Goal: Check status: Check status

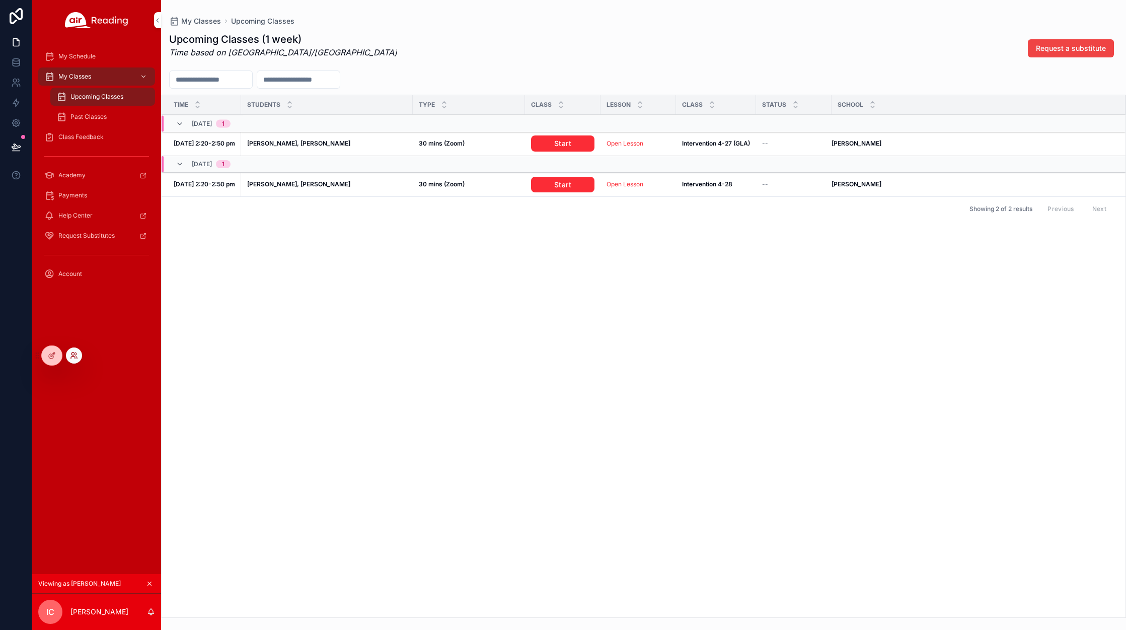
click at [77, 359] on div at bounding box center [74, 355] width 16 height 16
click at [75, 357] on icon at bounding box center [73, 357] width 4 height 2
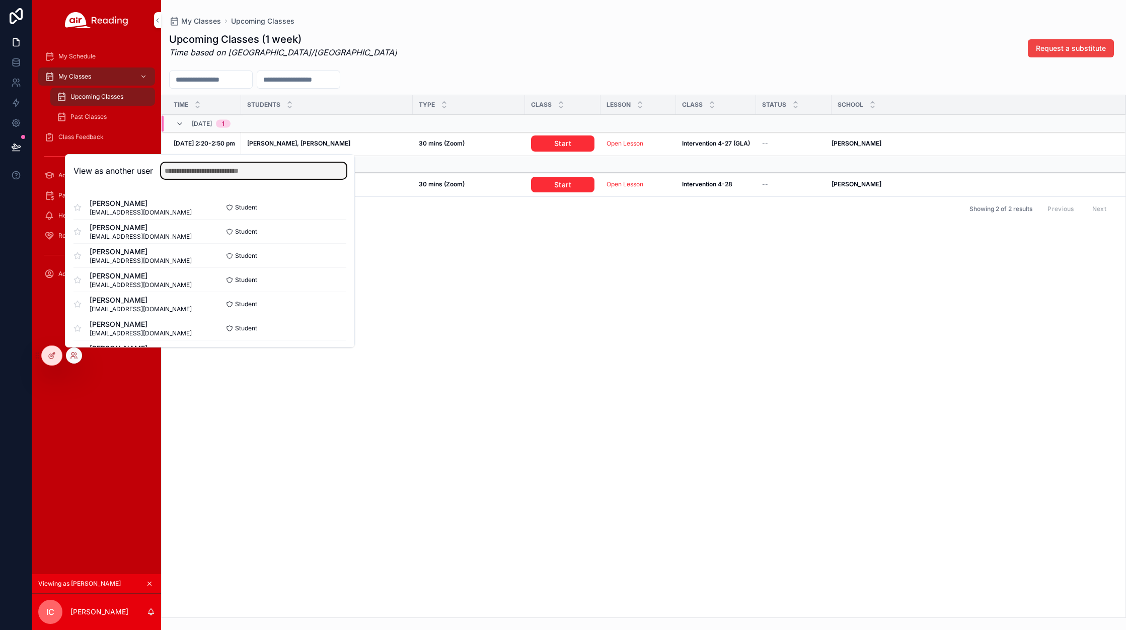
click at [195, 169] on input "text" at bounding box center [253, 171] width 185 height 16
type input "****"
click at [324, 327] on button "Select" at bounding box center [333, 328] width 26 height 15
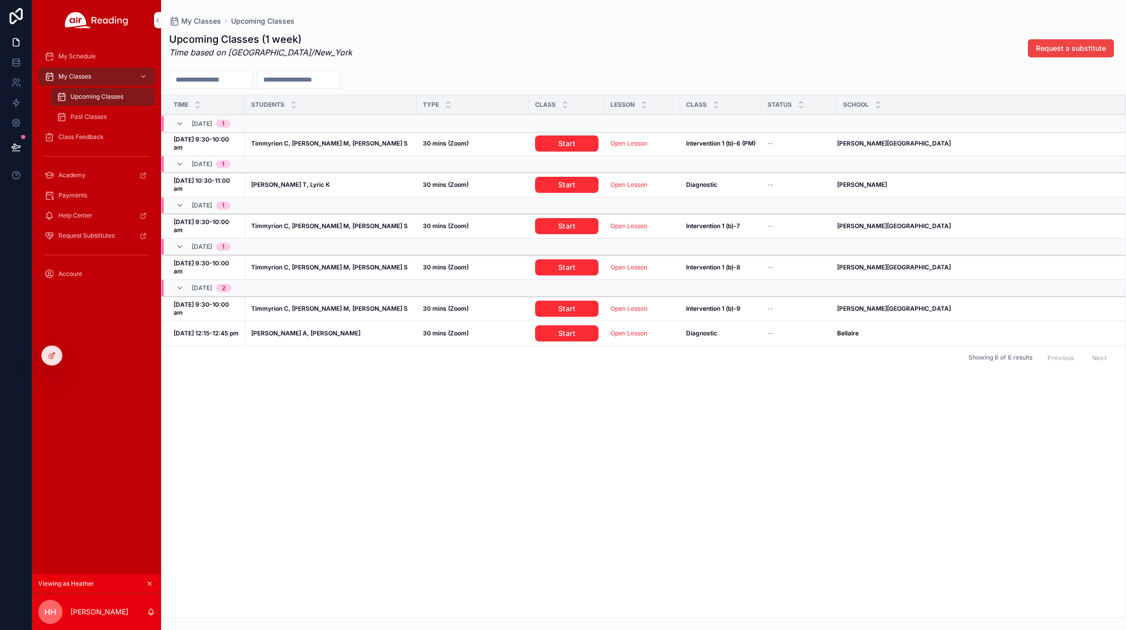
click at [93, 138] on span "Class Feedback" at bounding box center [80, 137] width 45 height 8
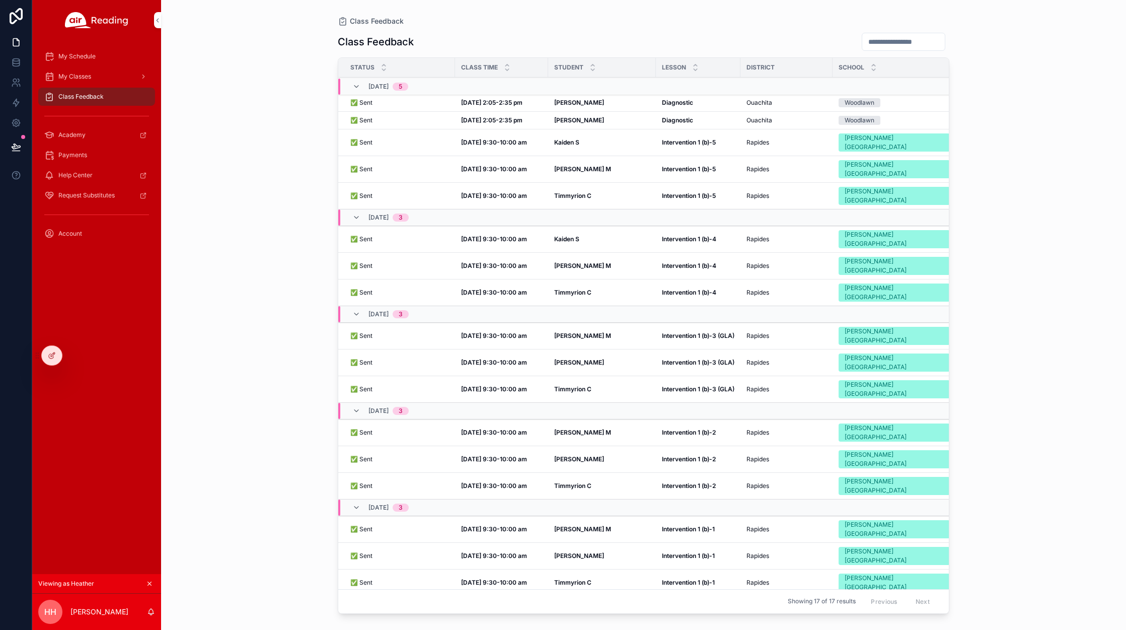
click at [474, 192] on strong "Oct 8, 9:30-10:00 am" at bounding box center [494, 196] width 66 height 8
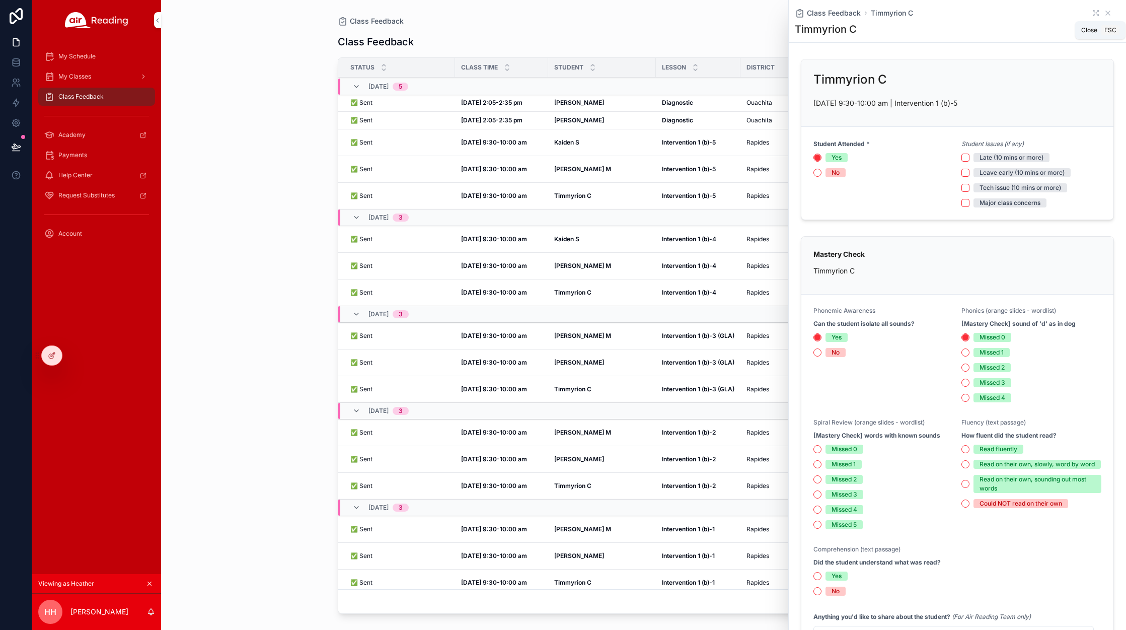
click at [1106, 12] on icon "scrollable content" at bounding box center [1108, 13] width 4 height 4
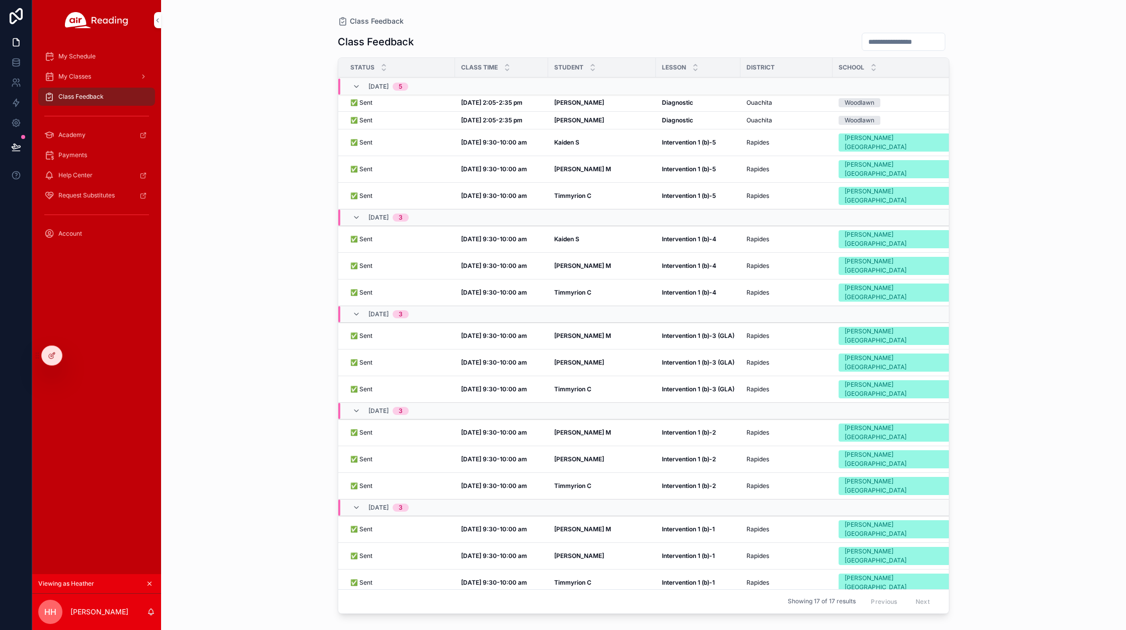
click at [463, 192] on strong "Oct 8, 9:30-10:00 am" at bounding box center [494, 196] width 66 height 8
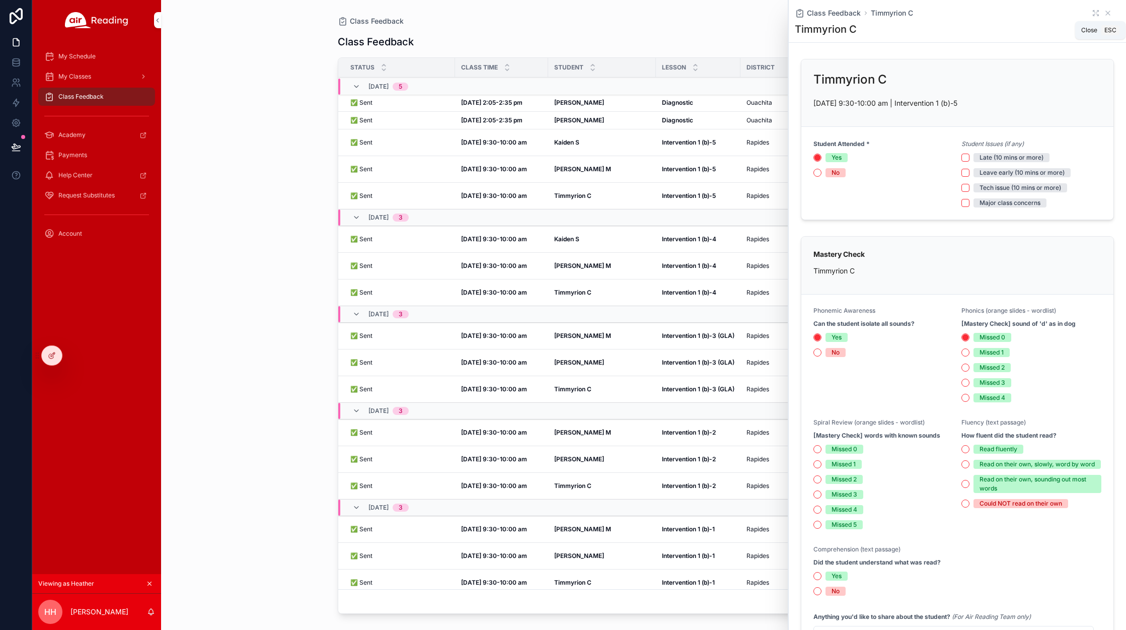
drag, startPoint x: 1103, startPoint y: 13, endPoint x: 1032, endPoint y: 1, distance: 72.1
click at [1104, 13] on icon "scrollable content" at bounding box center [1108, 13] width 8 height 8
